Goal: Task Accomplishment & Management: Manage account settings

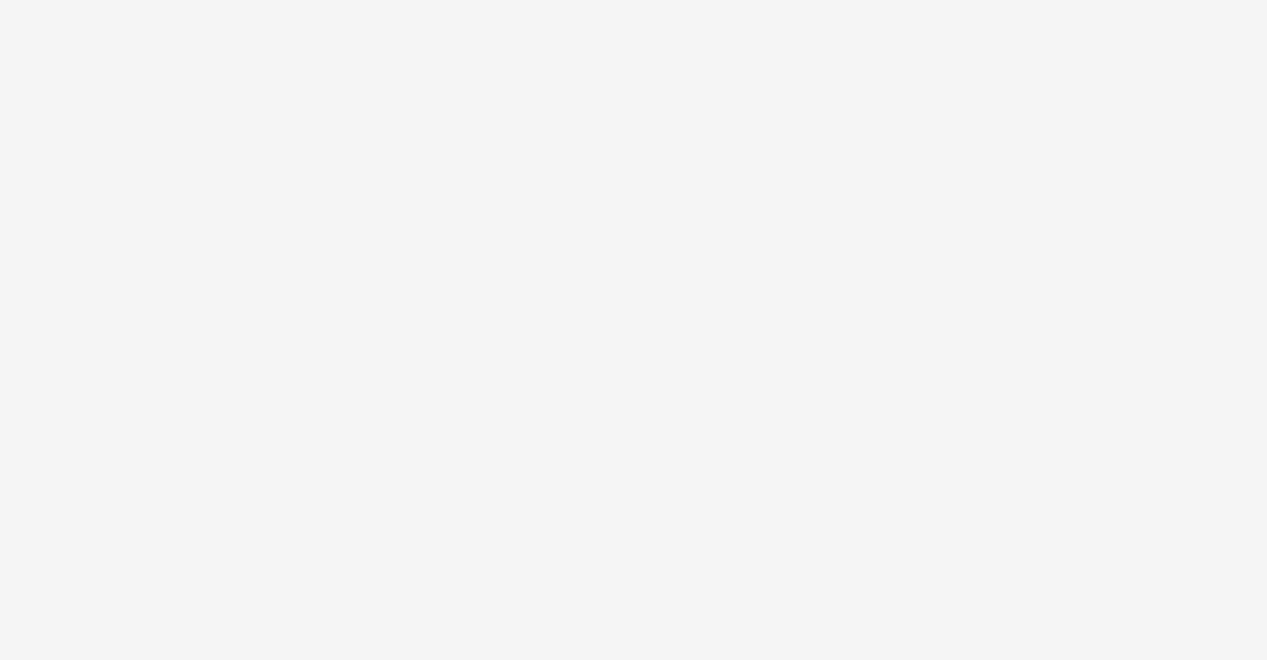
click at [969, 456] on body at bounding box center [633, 330] width 1267 height 660
click at [968, 456] on body at bounding box center [633, 330] width 1267 height 660
